Goal: Task Accomplishment & Management: Manage account settings

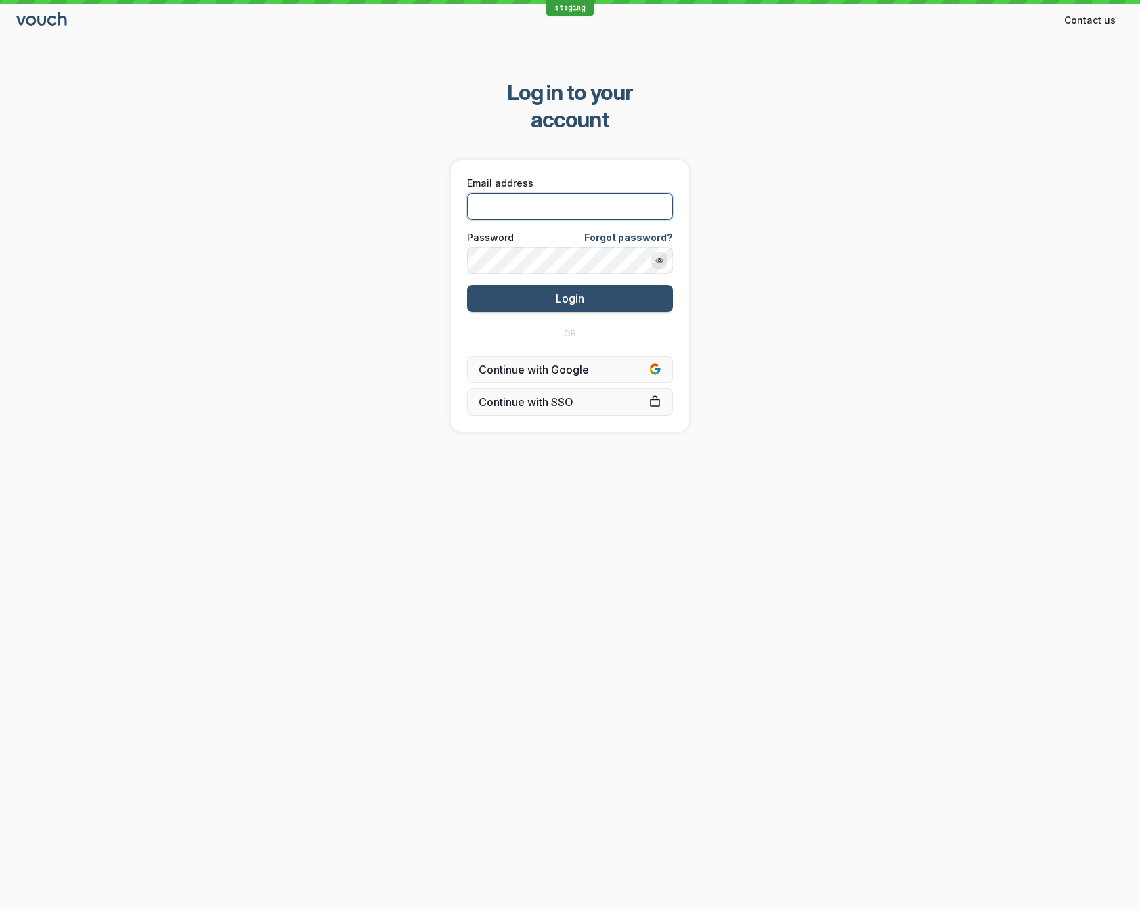
click at [592, 193] on input "Email address" at bounding box center [570, 206] width 206 height 27
type input "[EMAIL_ADDRESS][DOMAIN_NAME]"
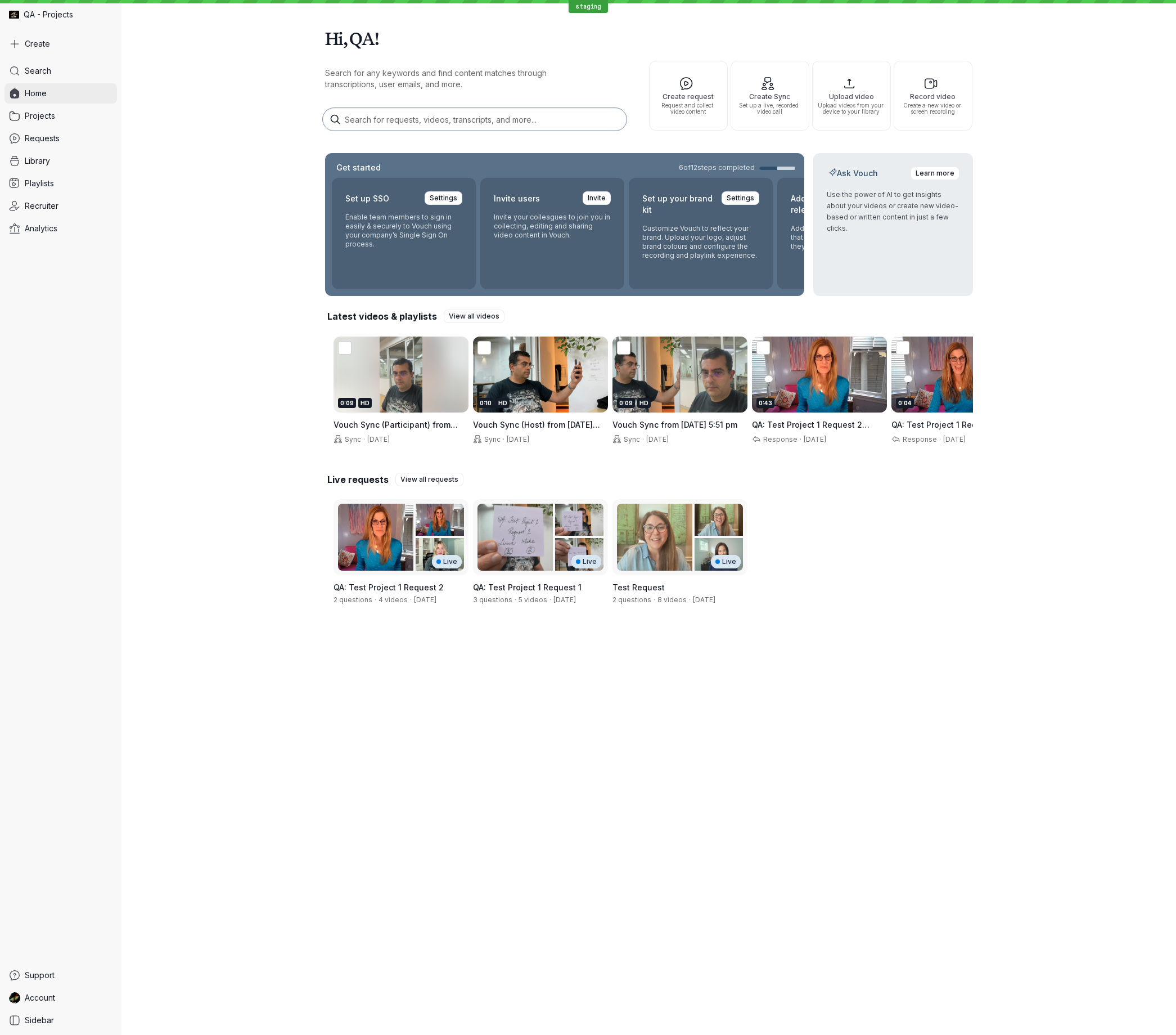
click at [34, 93] on span "Home" at bounding box center [36, 94] width 22 height 12
click at [41, 160] on span "Library" at bounding box center [37, 161] width 25 height 12
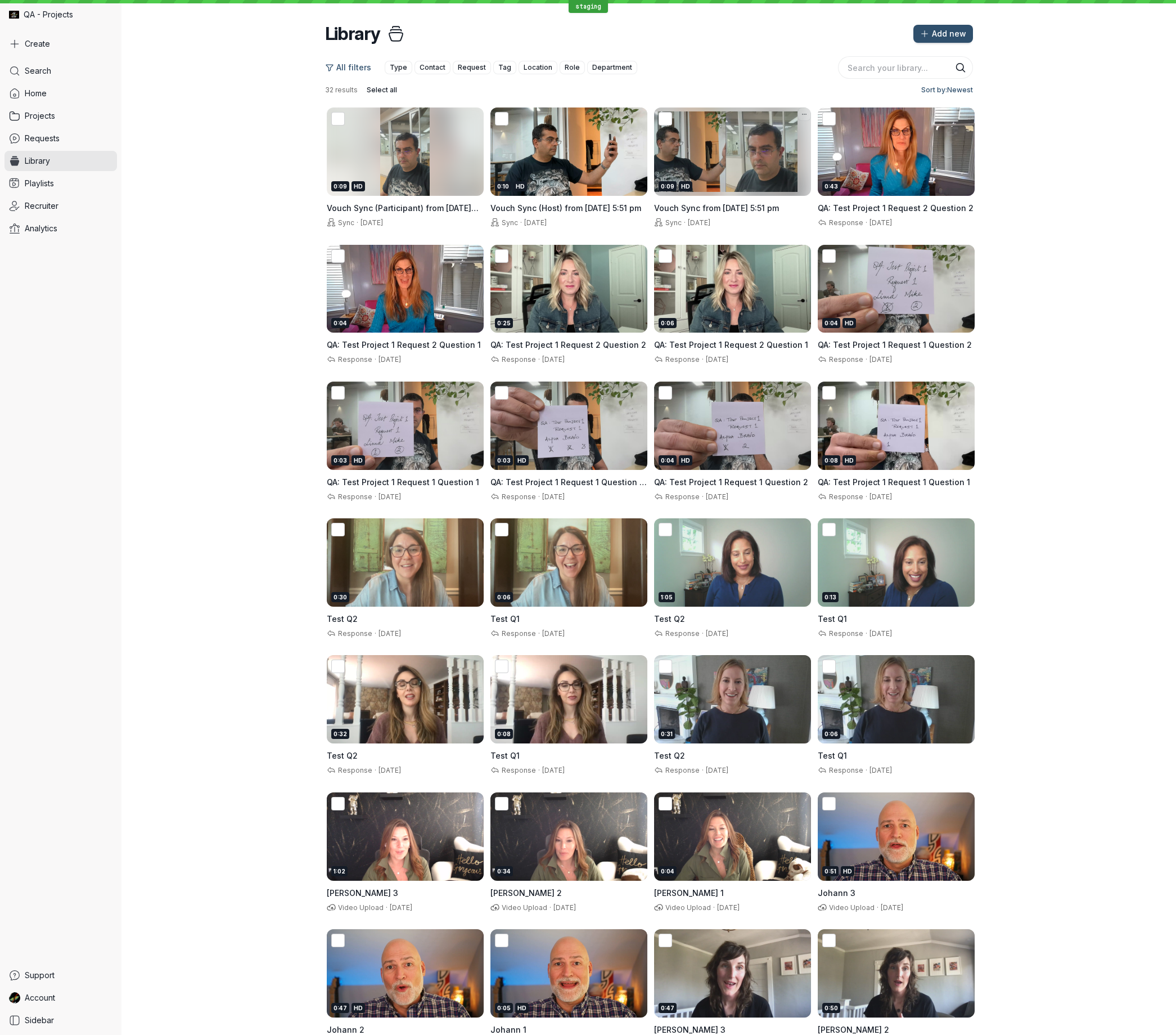
click at [693, 158] on div "0:09 HD" at bounding box center [726, 151] width 144 height 88
click at [48, 112] on span "Projects" at bounding box center [40, 116] width 31 height 12
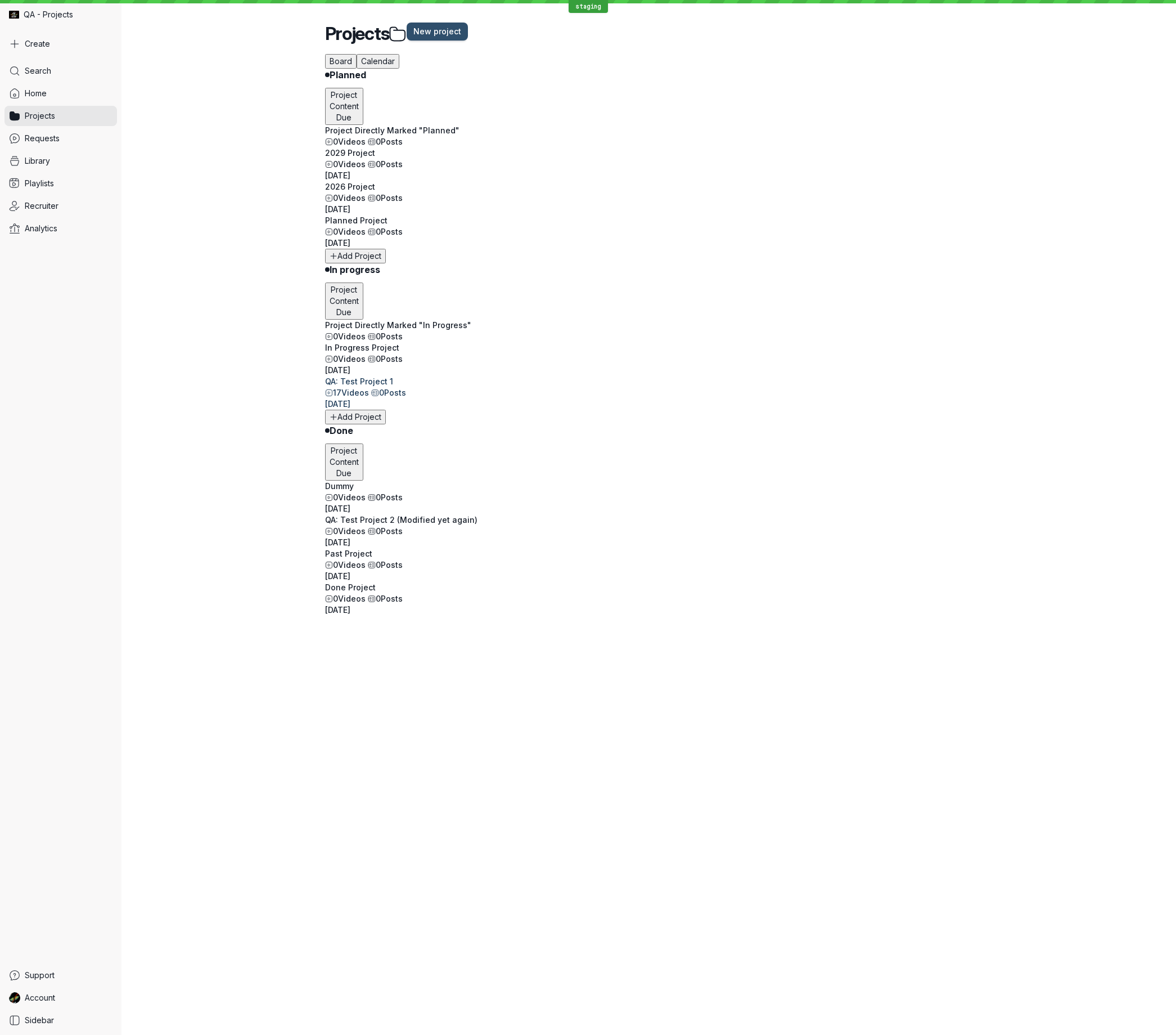
click at [369, 376] on div "QA: Test Project 1" at bounding box center [649, 382] width 648 height 12
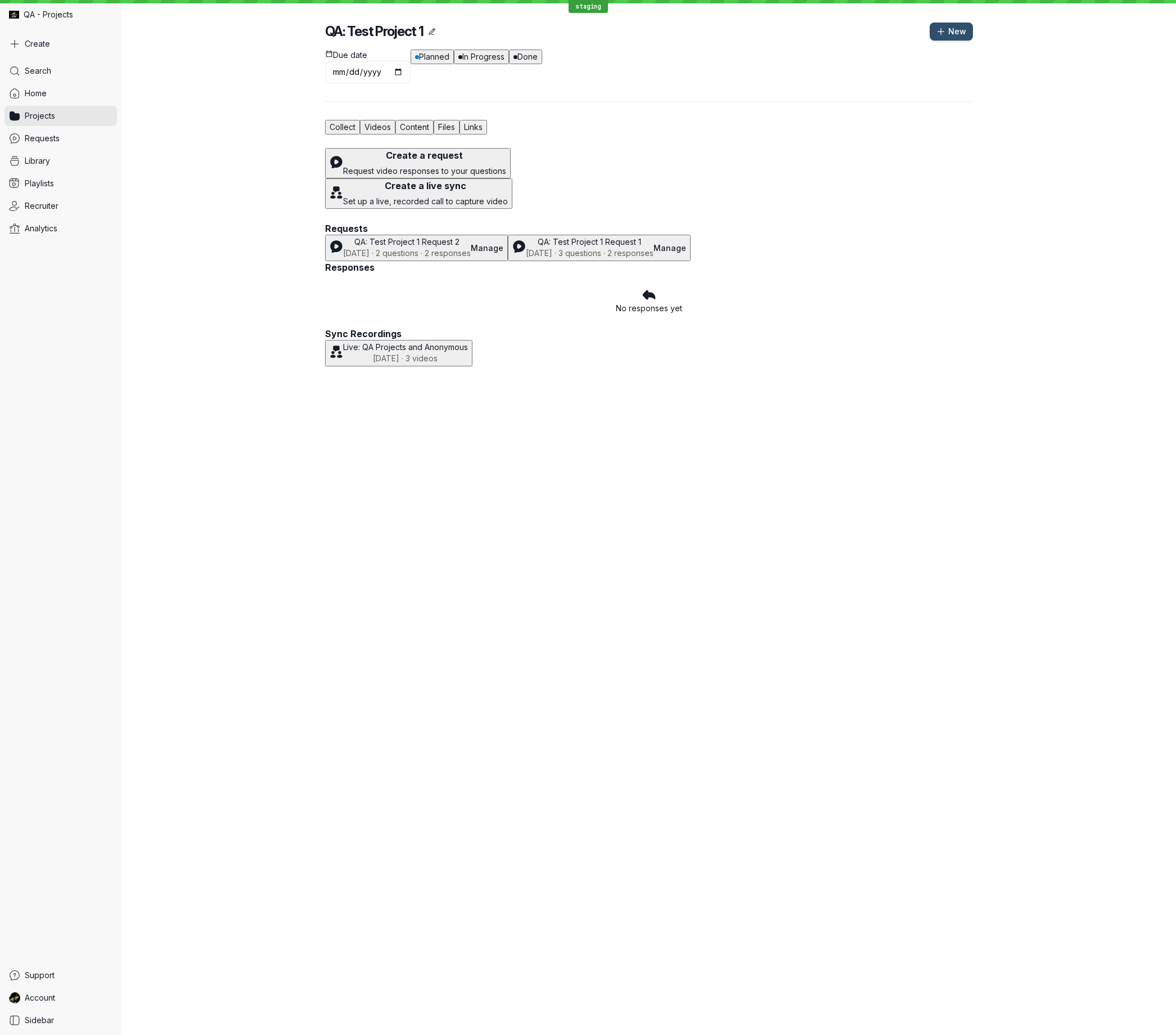
click at [379, 122] on span "Videos" at bounding box center [378, 127] width 27 height 10
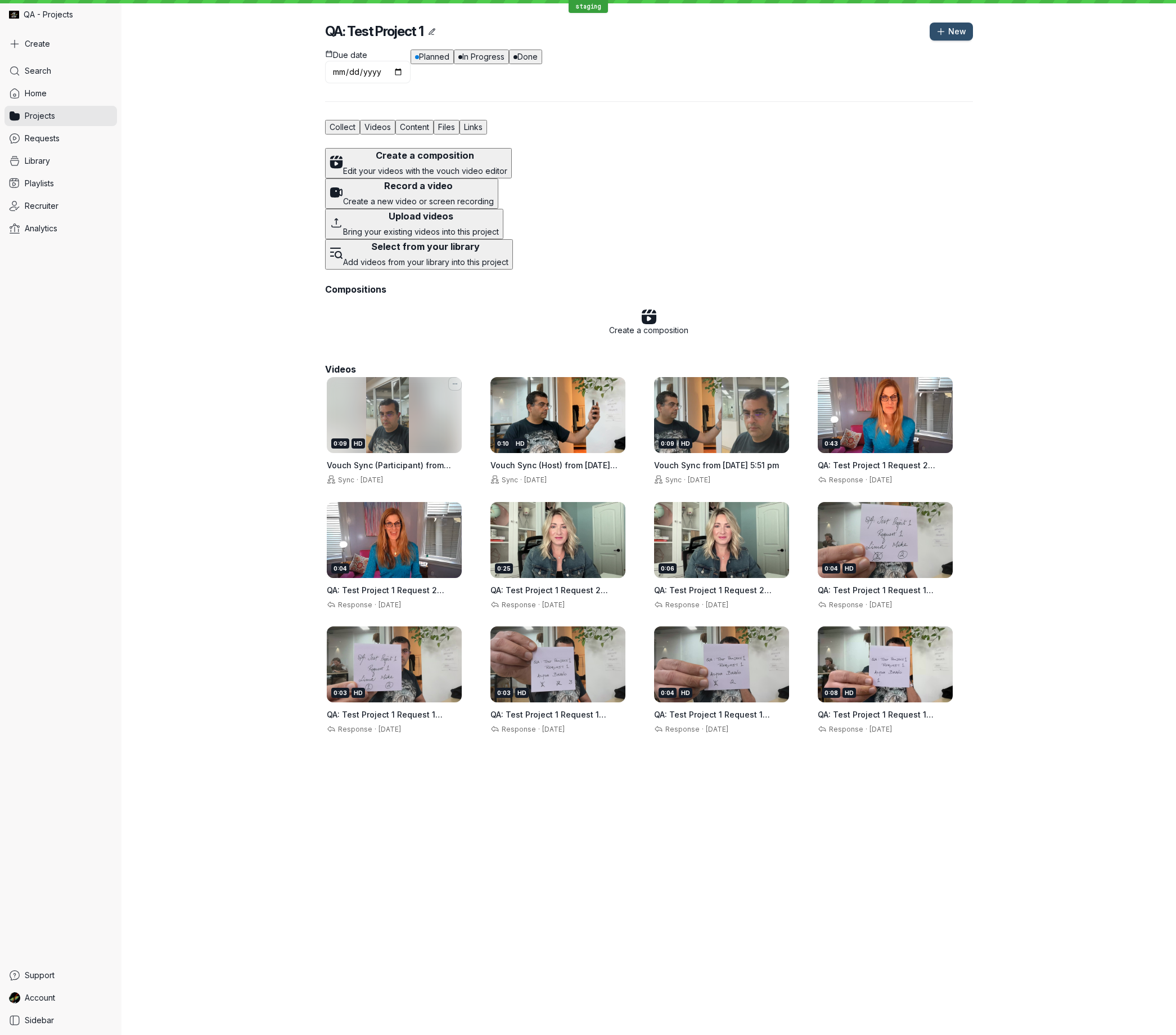
click at [452, 387] on icon "More actions" at bounding box center [455, 384] width 7 height 7
click at [947, 295] on div "Due date [DATE] Planned In Progress Done Collect Videos Content Files Links Cre…" at bounding box center [648, 392] width 1055 height 702
click at [342, 122] on span "Collect" at bounding box center [342, 127] width 26 height 10
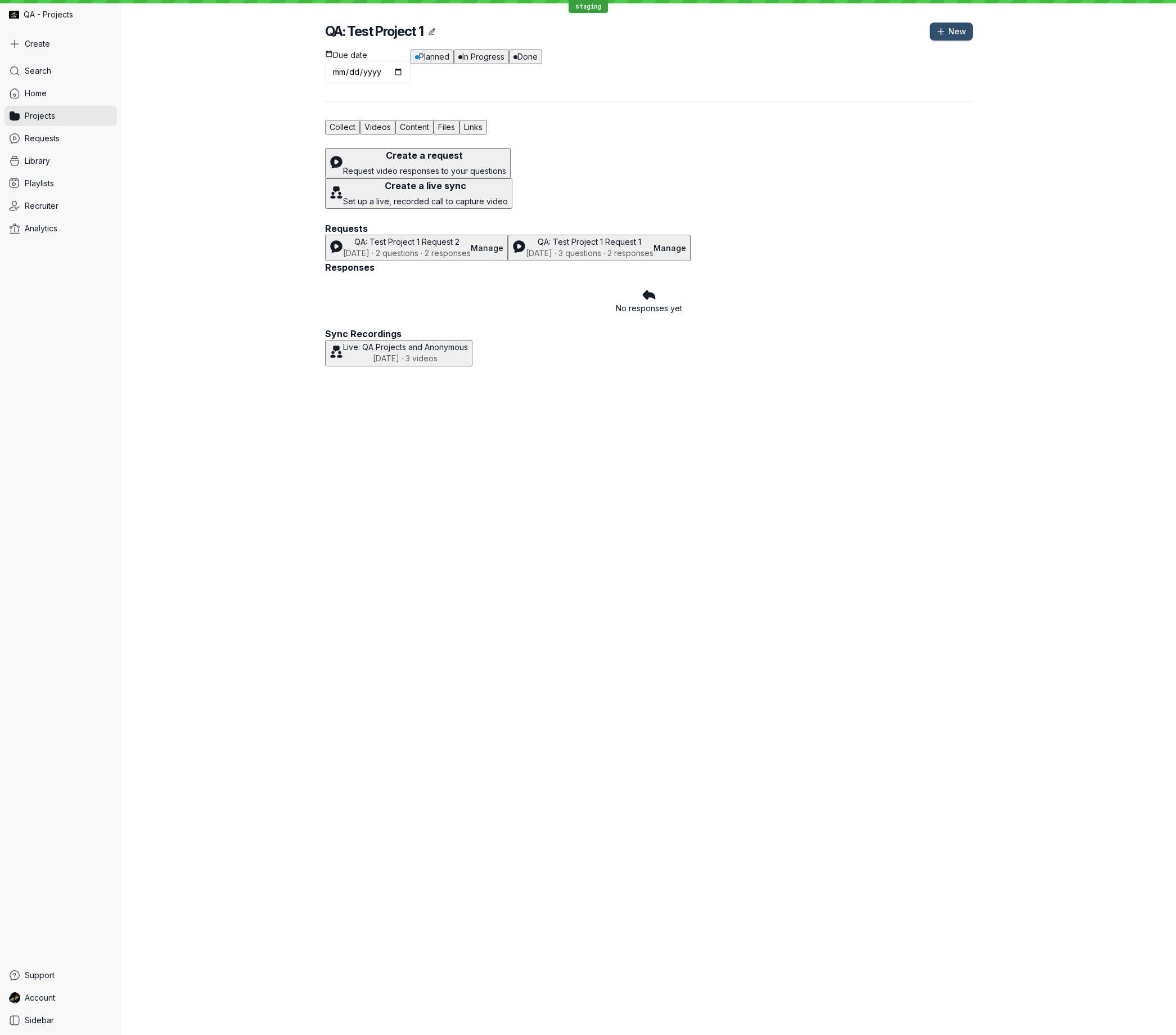
drag, startPoint x: 549, startPoint y: 307, endPoint x: 609, endPoint y: 249, distance: 83.5
click at [549, 261] on div "Requests QA: Test Project 1 Request 2 [DATE] · 2 questions · 2 responses Manage…" at bounding box center [649, 241] width 648 height 39
click at [504, 243] on link "Manage" at bounding box center [487, 248] width 32 height 10
